Goal: Task Accomplishment & Management: Manage account settings

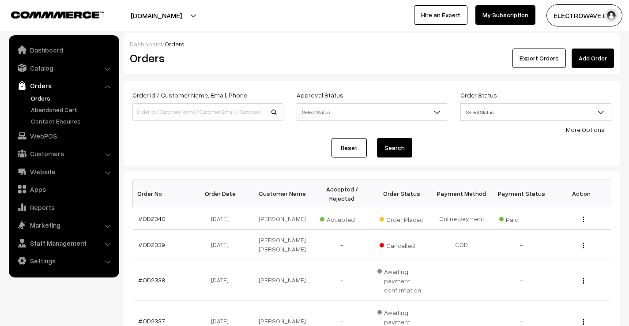
click at [38, 94] on link "Orders" at bounding box center [72, 98] width 87 height 9
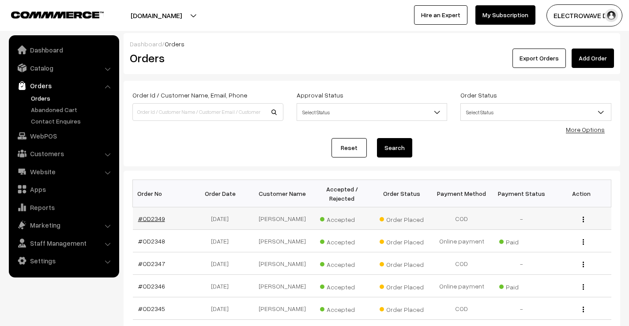
click at [146, 218] on link "#OD2349" at bounding box center [151, 219] width 27 height 8
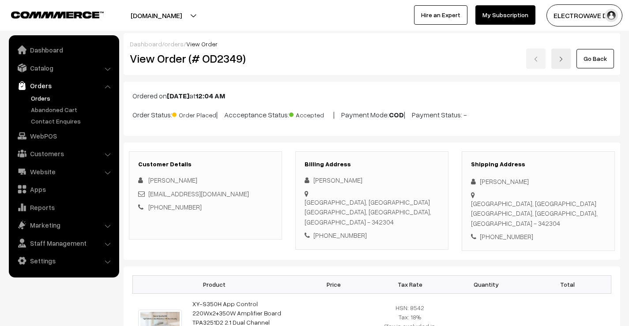
click at [564, 62] on link at bounding box center [560, 59] width 19 height 20
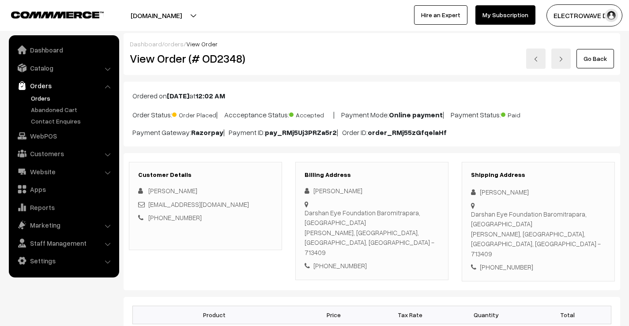
click at [553, 59] on link at bounding box center [560, 59] width 19 height 20
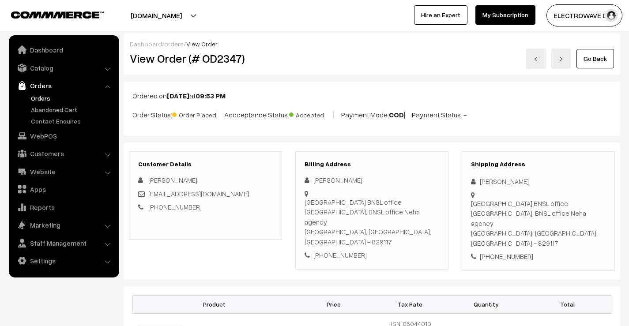
click at [562, 60] on img at bounding box center [560, 58] width 5 height 5
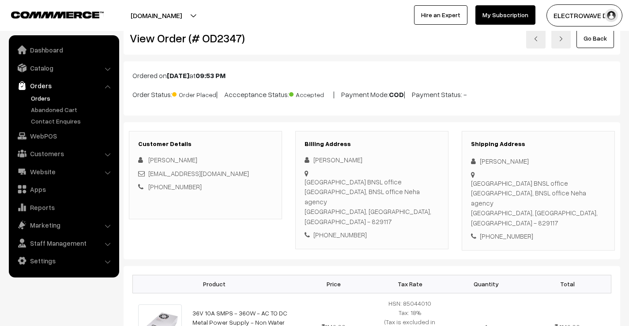
scroll to position [132, 0]
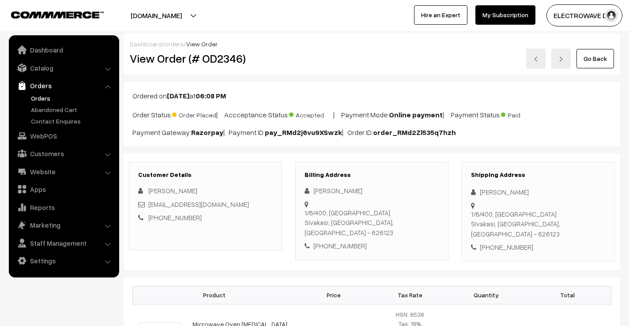
click at [561, 61] on img at bounding box center [560, 58] width 5 height 5
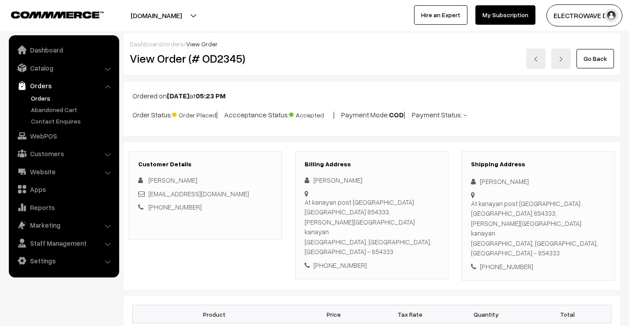
click at [563, 61] on img at bounding box center [560, 58] width 5 height 5
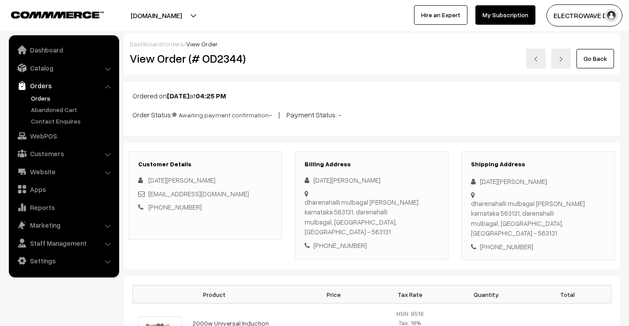
click at [563, 61] on img at bounding box center [560, 58] width 5 height 5
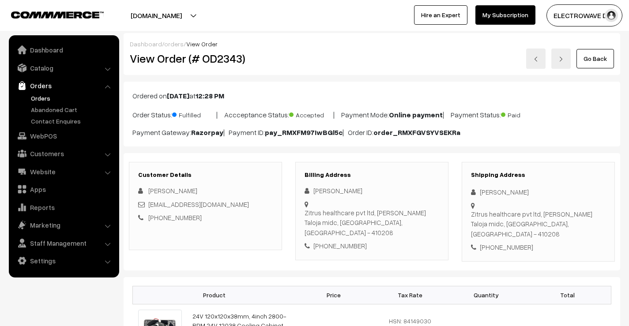
click at [47, 100] on link "Orders" at bounding box center [72, 98] width 87 height 9
